Goal: Information Seeking & Learning: Learn about a topic

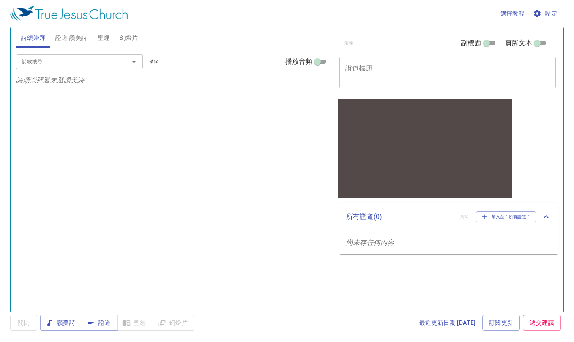
click at [434, 9] on span "設定" at bounding box center [546, 13] width 22 height 11
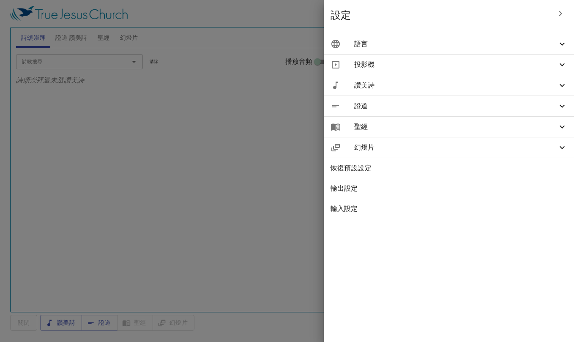
click at [434, 43] on span "語言" at bounding box center [455, 44] width 203 height 10
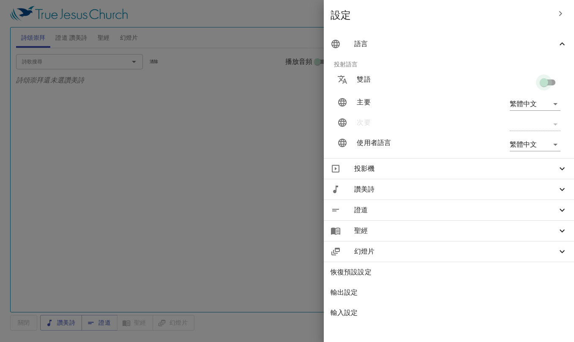
click at [434, 86] on input "checkbox" at bounding box center [544, 84] width 48 height 16
checkbox input "true"
type input "en"
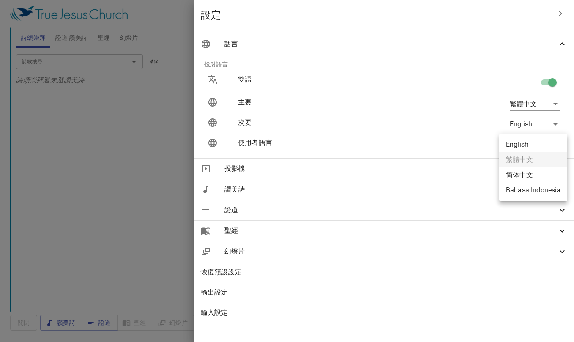
click at [434, 146] on body "選擇教程 設定 詩頌崇拜 證道 讚美詩 聖經 幻燈片 詩歌搜尋 詩歌搜尋 清除 播放音頻 詩頌崇拜還未選讚美詩 詩歌搜尋 詩歌搜尋 清除 播放音頻 證道還未選…" at bounding box center [287, 171] width 574 height 342
click at [434, 149] on li "English" at bounding box center [533, 144] width 68 height 15
type input "en"
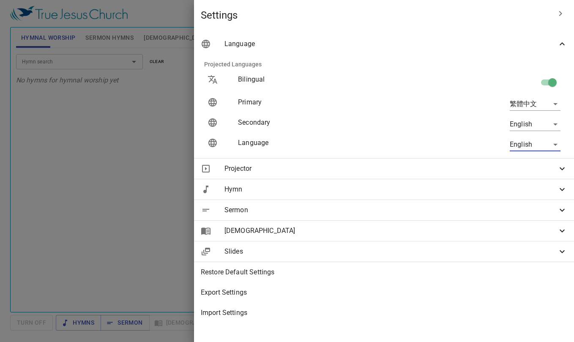
click at [171, 170] on div at bounding box center [287, 171] width 574 height 342
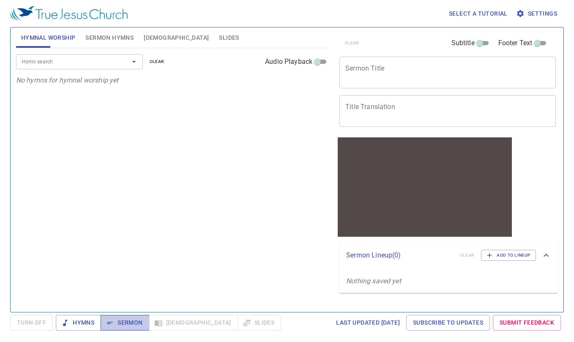
click at [120, 323] on span "Sermon" at bounding box center [124, 322] width 35 height 11
click at [130, 323] on span "Sermon" at bounding box center [124, 322] width 35 height 11
click at [154, 38] on span "Bible" at bounding box center [176, 38] width 65 height 11
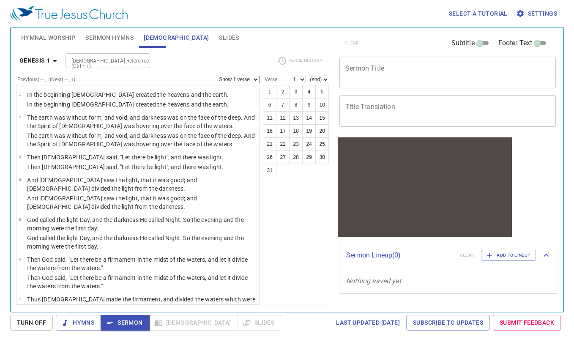
click at [434, 17] on span "Settings" at bounding box center [537, 13] width 39 height 11
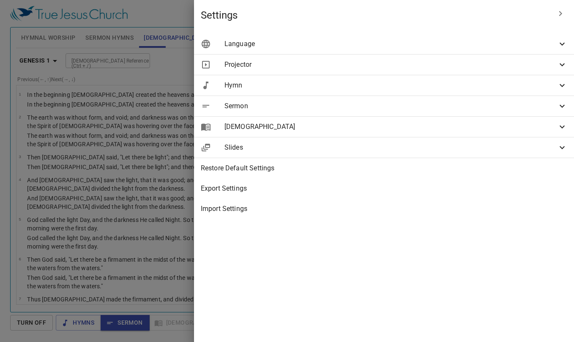
click at [426, 131] on span "Bible" at bounding box center [390, 127] width 333 height 10
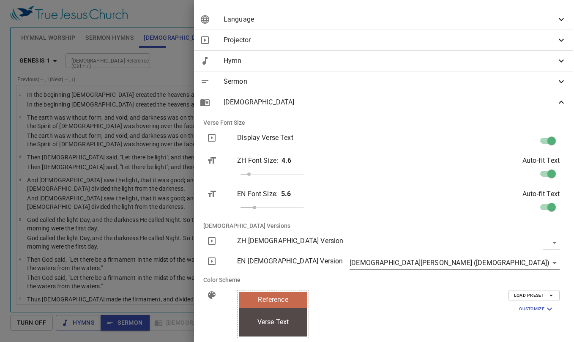
scroll to position [25, 1]
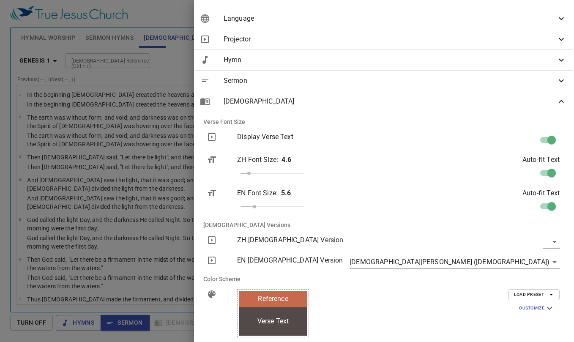
click at [434, 241] on body "Select a tutorial Settings Hymnal Worship Sermon Hymns Bible Slides Hymn search…" at bounding box center [287, 171] width 574 height 342
click at [434, 241] on li "和合本繁體中文 (CUV-T)" at bounding box center [523, 241] width 87 height 15
type input "cuv-t"
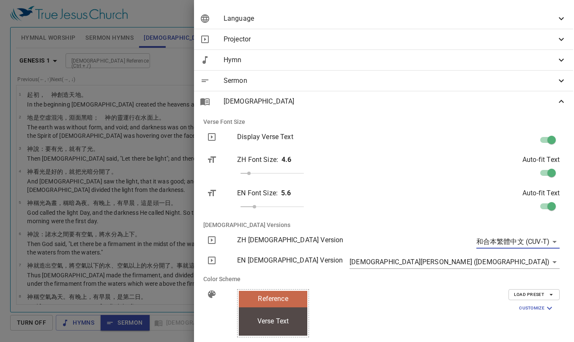
click at [275, 208] on div at bounding box center [287, 171] width 574 height 342
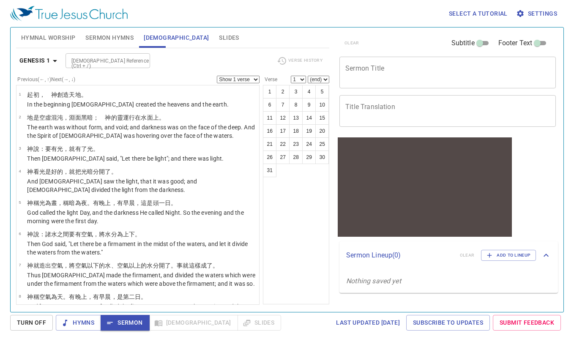
click at [434, 18] on span "Settings" at bounding box center [537, 13] width 39 height 11
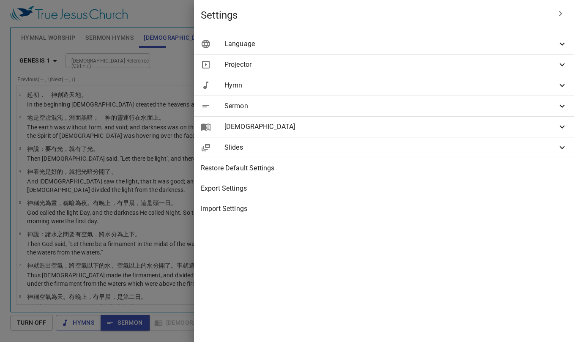
click at [434, 54] on div "Language" at bounding box center [384, 44] width 380 height 20
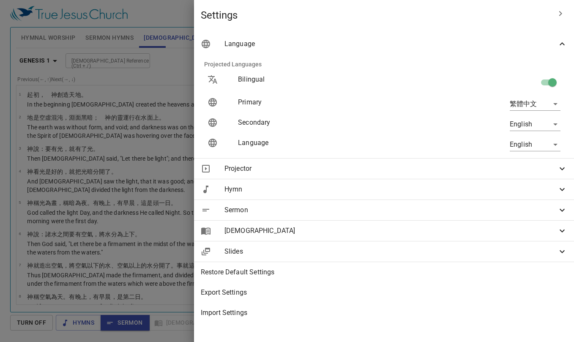
click at [434, 238] on div "Bible" at bounding box center [384, 231] width 380 height 20
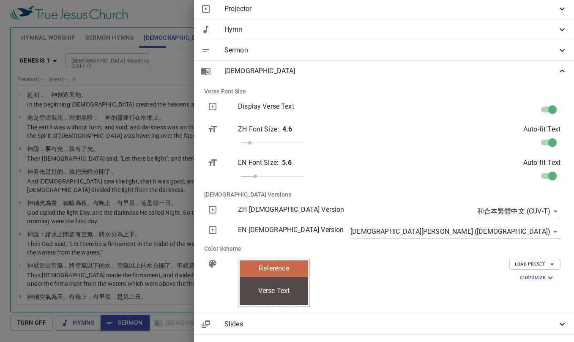
scroll to position [160, 0]
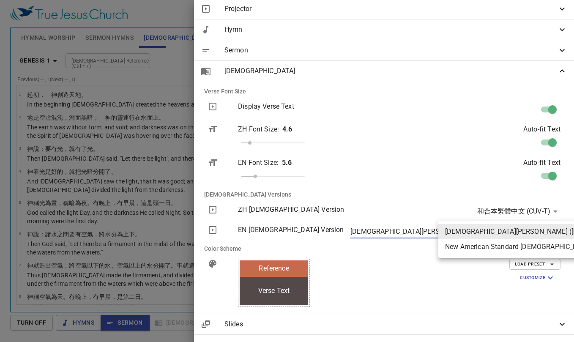
click at [434, 233] on body "Select a tutorial Settings Hymnal Worship Sermon Hymns Bible Slides Hymn search…" at bounding box center [287, 171] width 574 height 342
click at [434, 231] on li "New King James Version (NKJV)" at bounding box center [544, 231] width 213 height 15
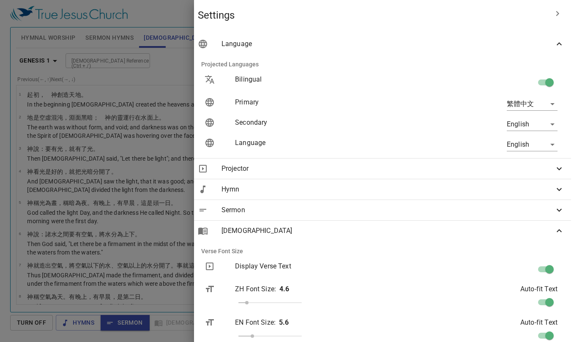
scroll to position [0, 3]
click at [434, 38] on div "Language" at bounding box center [381, 44] width 380 height 20
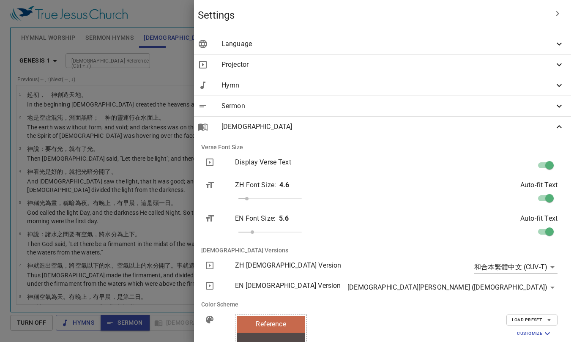
click at [434, 45] on span "Language" at bounding box center [387, 44] width 333 height 10
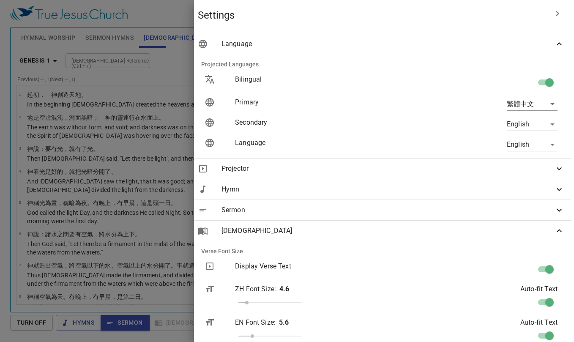
click at [434, 80] on input "checkbox" at bounding box center [549, 84] width 48 height 16
checkbox input "false"
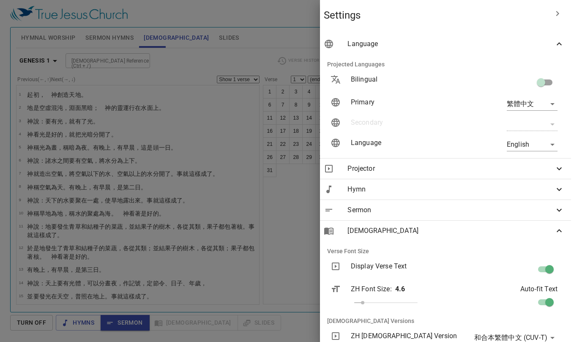
click at [277, 211] on div at bounding box center [287, 171] width 574 height 342
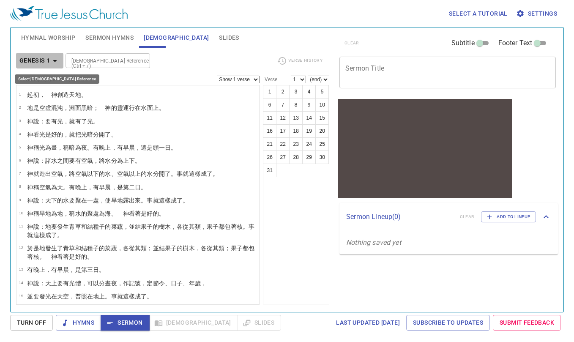
click at [37, 56] on b "Genesis 1" at bounding box center [34, 60] width 31 height 11
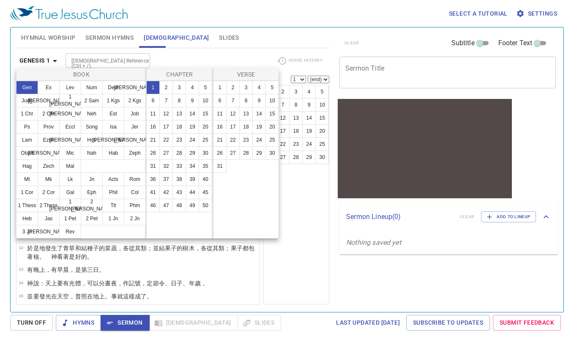
click at [152, 270] on div at bounding box center [287, 171] width 574 height 342
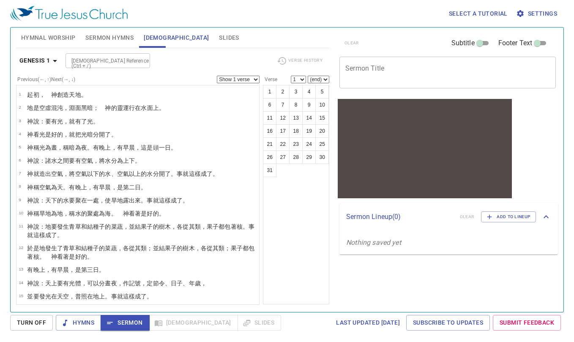
click at [434, 13] on span "Settings" at bounding box center [537, 13] width 39 height 11
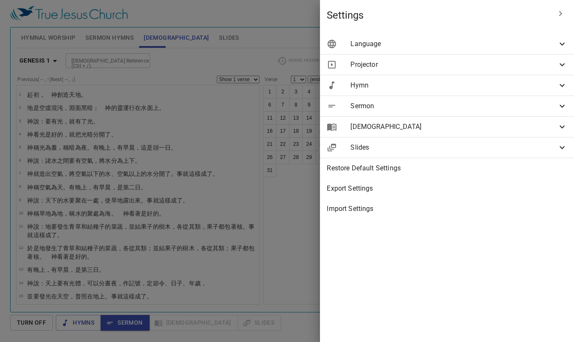
click at [434, 46] on span "Language" at bounding box center [453, 44] width 207 height 10
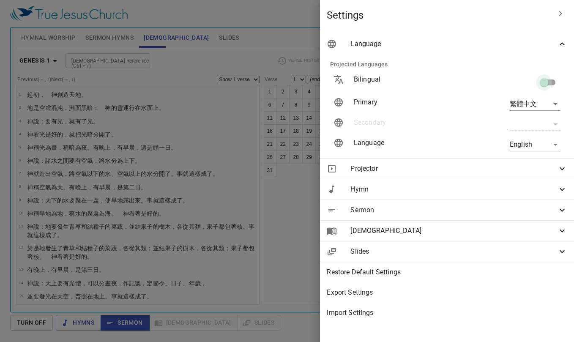
click at [434, 83] on input "checkbox" at bounding box center [544, 84] width 48 height 16
checkbox input "true"
type input "en"
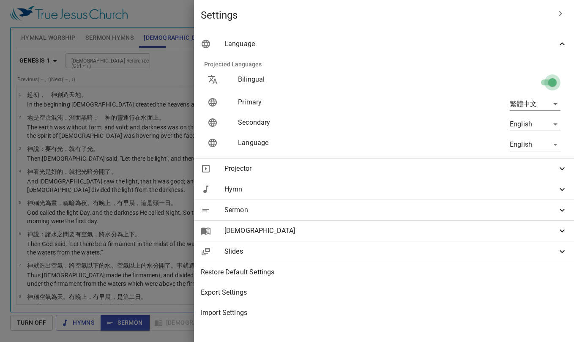
click at [434, 83] on input "checkbox" at bounding box center [552, 84] width 48 height 16
checkbox input "false"
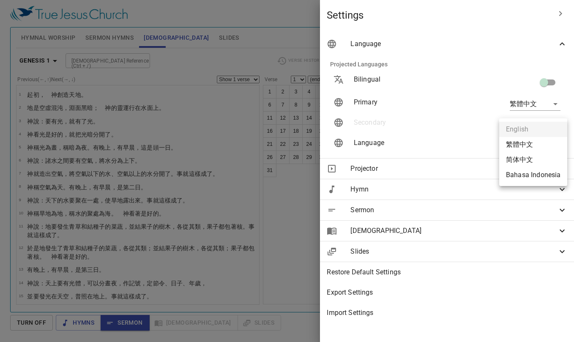
click at [434, 148] on body "Select a tutorial Settings Hymnal Worship Sermon Hymns Bible Slides Hymn search…" at bounding box center [287, 171] width 574 height 342
click at [434, 142] on div at bounding box center [287, 171] width 574 height 342
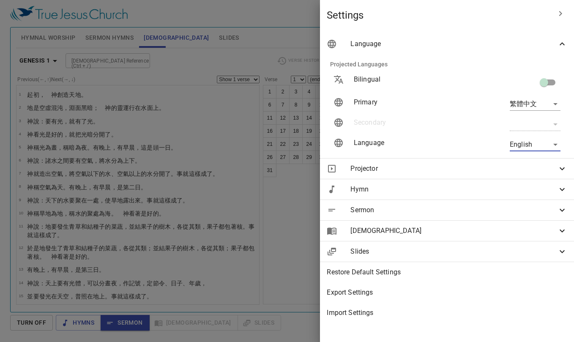
click at [434, 103] on body "Select a tutorial Settings Hymnal Worship Sermon Hymns Bible Slides Hymn search…" at bounding box center [287, 171] width 574 height 342
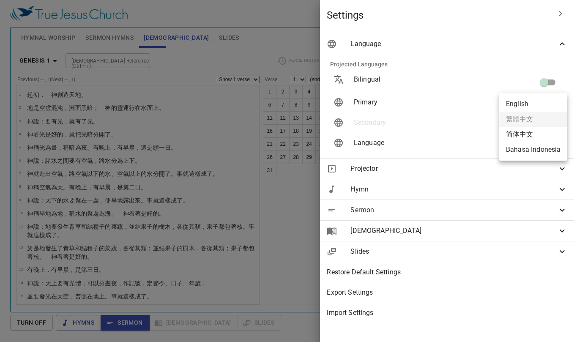
click at [434, 100] on li "English" at bounding box center [533, 103] width 68 height 15
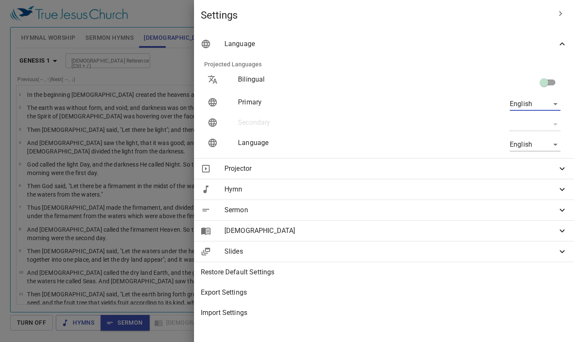
click at [434, 104] on body "Select a tutorial Settings Hymnal Worship Sermon Hymns Bible Slides Hymn search…" at bounding box center [287, 171] width 574 height 342
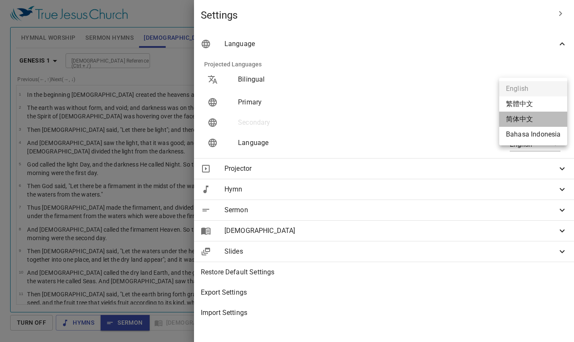
click at [434, 120] on li "简体中文" at bounding box center [533, 119] width 68 height 15
type input "zh-simple"
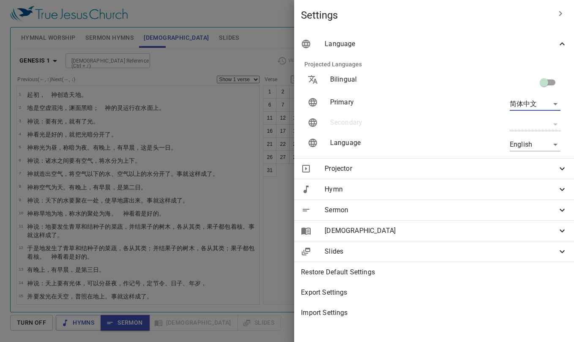
click at [434, 85] on input "checkbox" at bounding box center [544, 84] width 48 height 16
checkbox input "true"
type input "en"
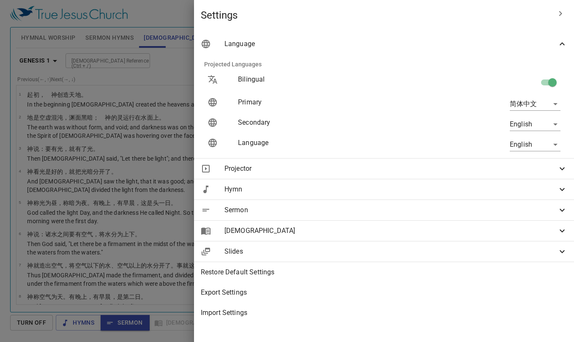
click at [434, 232] on span "Bible" at bounding box center [390, 231] width 333 height 10
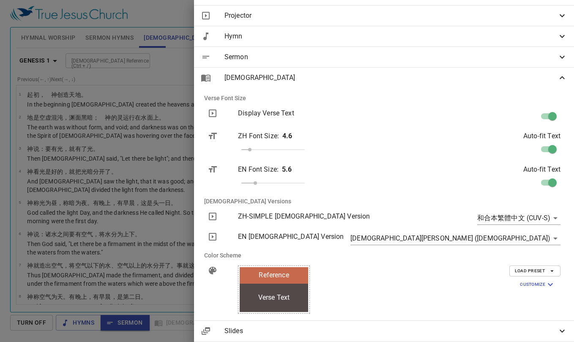
scroll to position [154, 0]
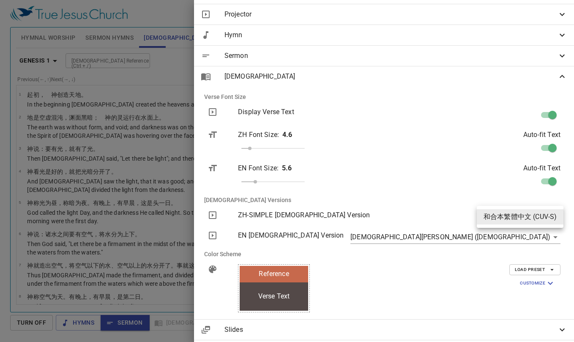
click at [434, 218] on body "Select a tutorial Settings Hymnal Worship Sermon Hymns Bible Slides Hymn search…" at bounding box center [287, 171] width 574 height 342
click at [434, 218] on li "和合本繁體中文 (CUV-S)" at bounding box center [520, 216] width 87 height 15
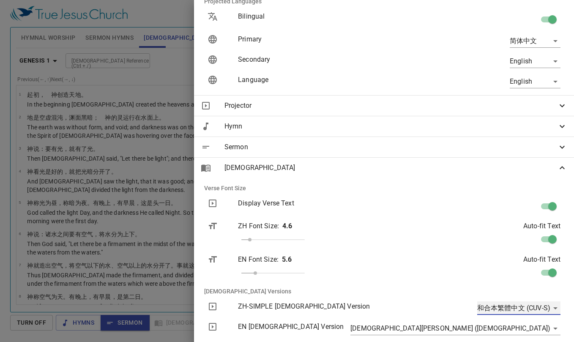
scroll to position [50, 0]
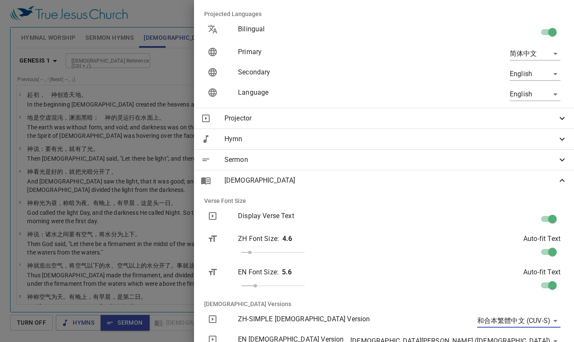
click at [434, 183] on span "Bible" at bounding box center [390, 180] width 333 height 10
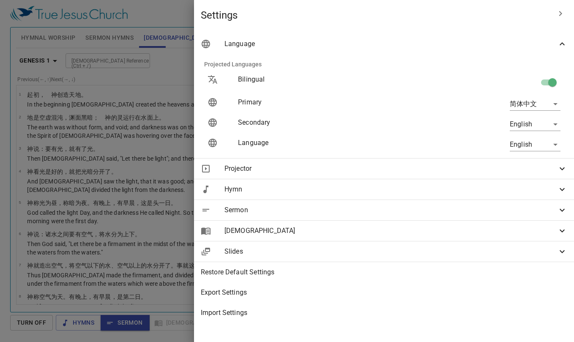
scroll to position [0, 0]
click at [434, 83] on input "checkbox" at bounding box center [552, 84] width 48 height 16
checkbox input "false"
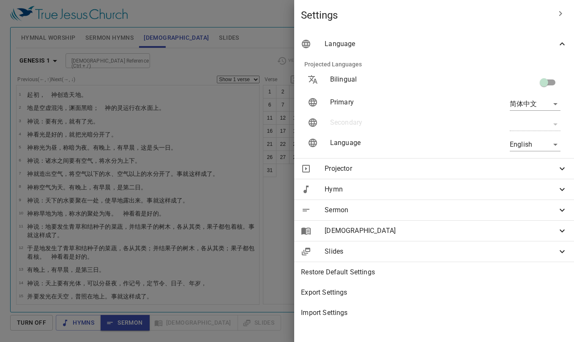
click at [232, 138] on div at bounding box center [287, 171] width 574 height 342
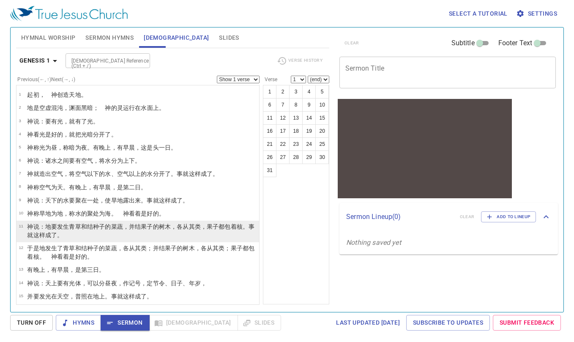
click at [98, 225] on wh2232 "种子 的菜蔬 ，并结 果子 的树木 ，各从其类 ， 果子都包着核 。事就这样成了。" at bounding box center [140, 230] width 227 height 15
select select "11"
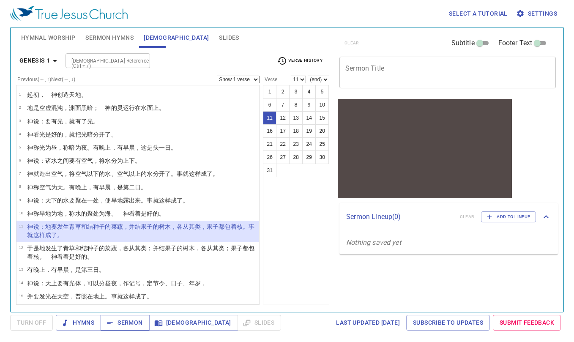
click at [123, 328] on span "Sermon" at bounding box center [124, 322] width 35 height 11
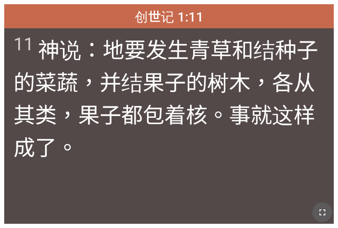
click at [325, 211] on icon "button" at bounding box center [323, 213] width 6 height 6
